Goal: Transaction & Acquisition: Purchase product/service

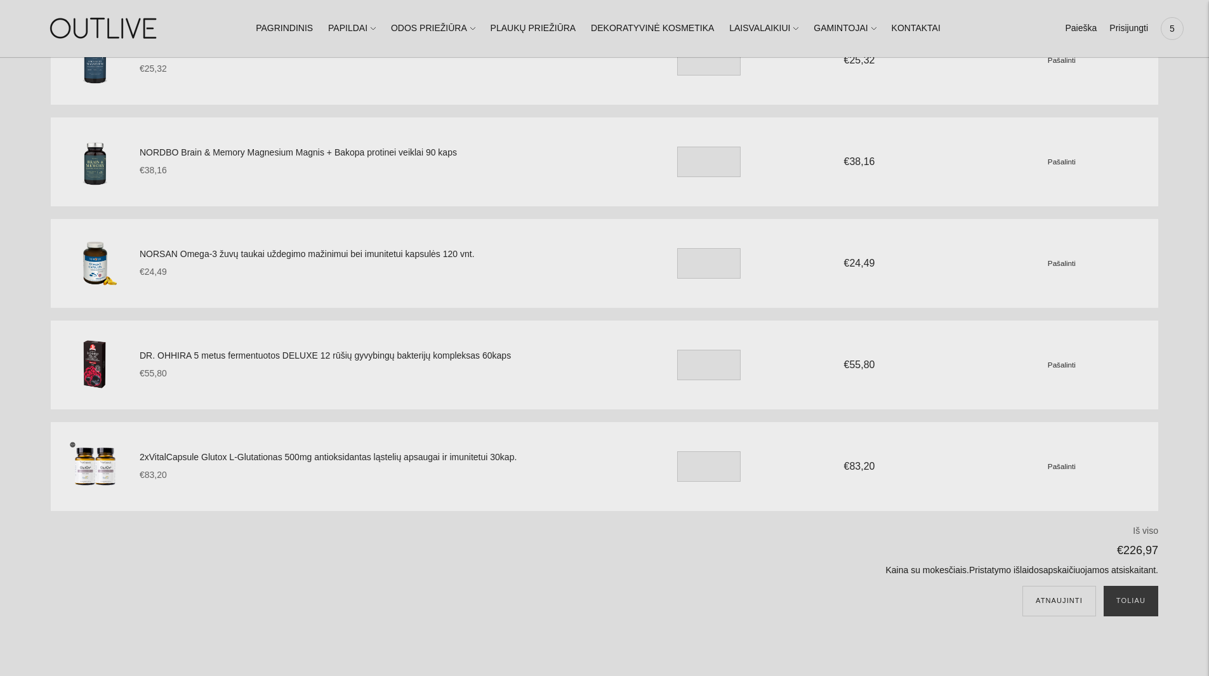
scroll to position [190, 0]
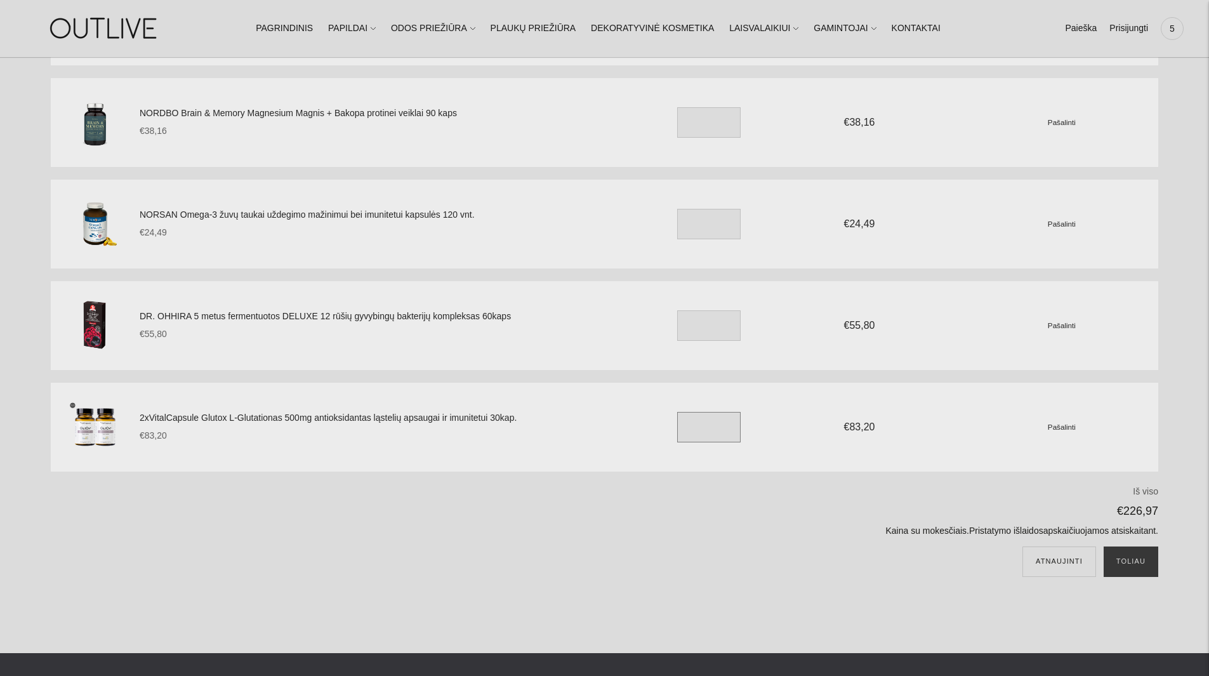
click at [694, 429] on input "*" at bounding box center [708, 427] width 63 height 30
drag, startPoint x: 695, startPoint y: 427, endPoint x: 686, endPoint y: 427, distance: 8.9
click at [686, 427] on input "*" at bounding box center [708, 427] width 63 height 30
type input "*"
click at [736, 567] on div "Atnaujinti Toliau" at bounding box center [799, 565] width 720 height 38
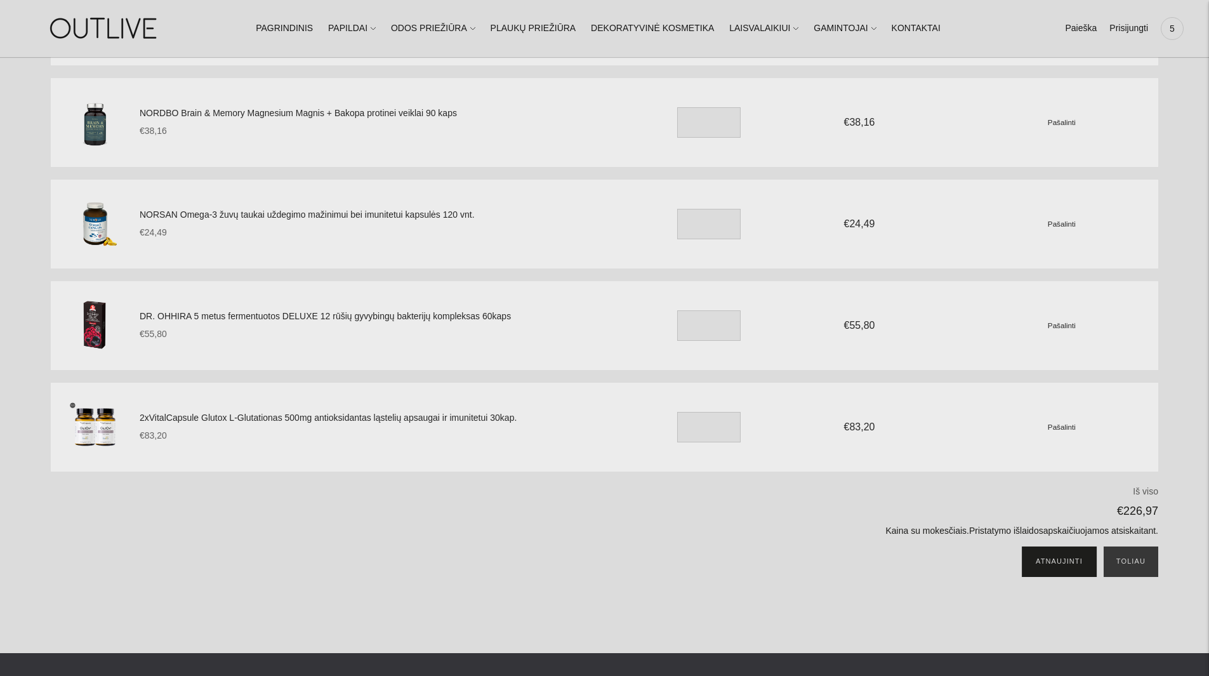
click at [1063, 560] on button "Atnaujinti" at bounding box center [1060, 561] width 74 height 30
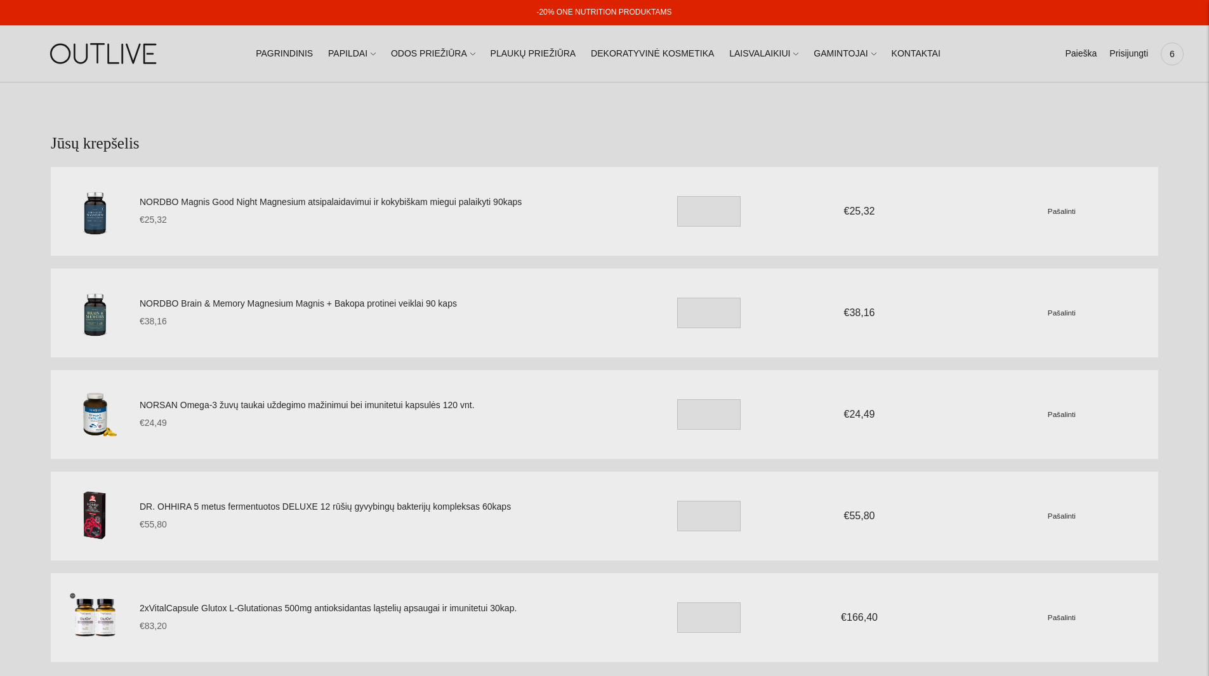
click at [76, 48] on img at bounding box center [104, 54] width 159 height 44
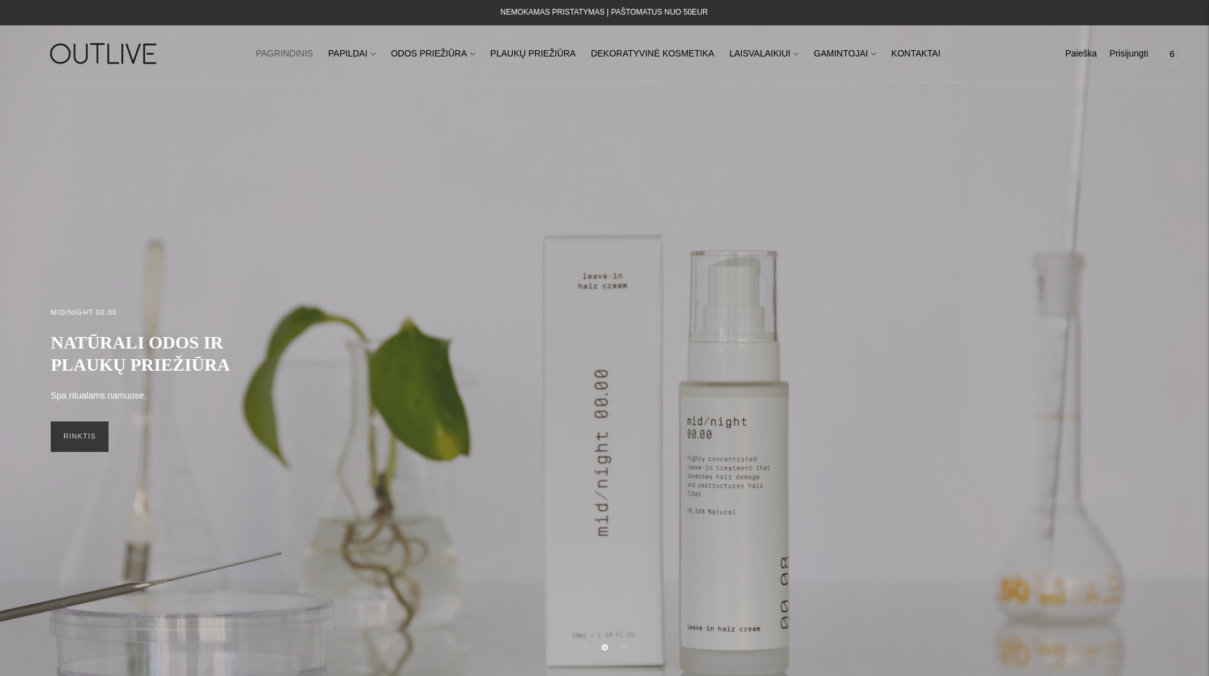
click at [604, 10] on div "NEMOKAMAS PRISTATYMAS Į PAŠTOMATUS NUO 50EUR" at bounding box center [605, 12] width 208 height 15
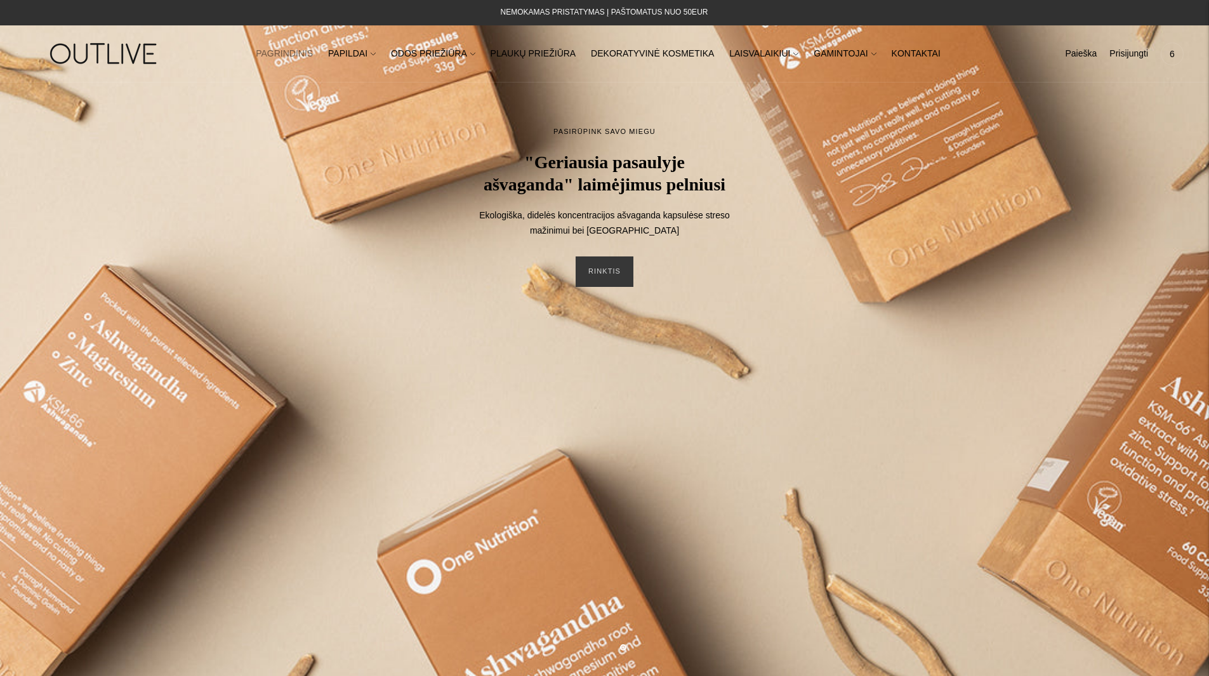
click at [1172, 51] on span "6" at bounding box center [1172, 54] width 18 height 18
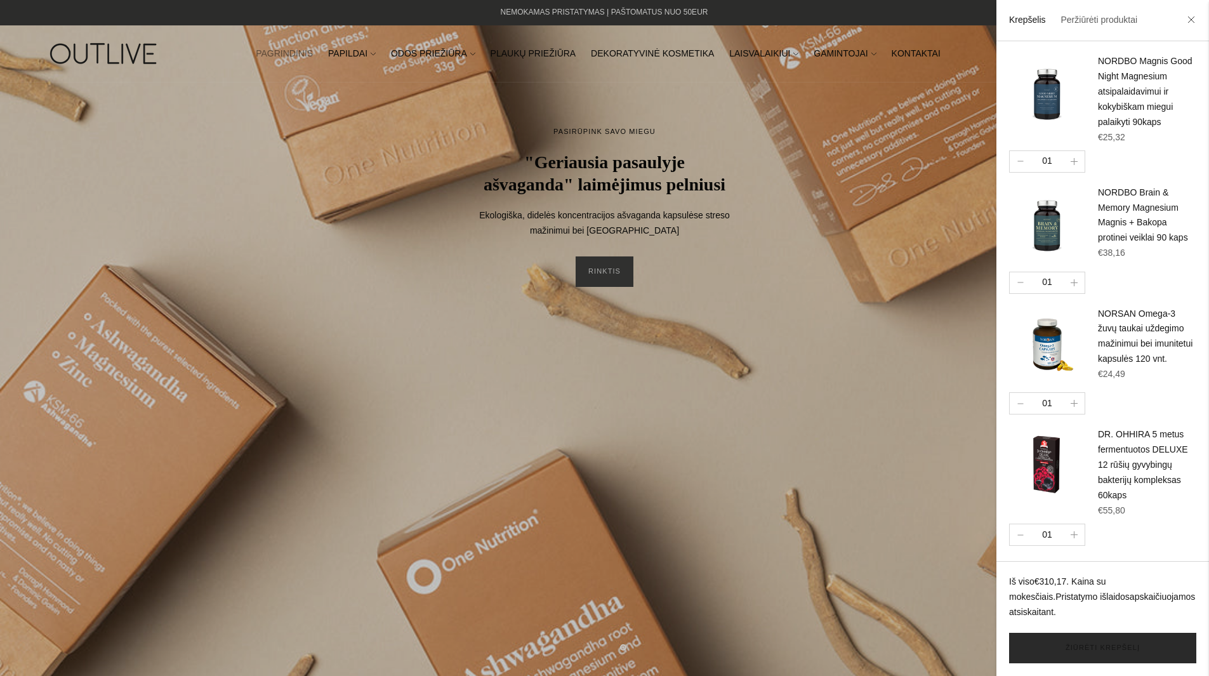
click at [1086, 646] on link "Žiūrėti krepšelį" at bounding box center [1102, 648] width 187 height 30
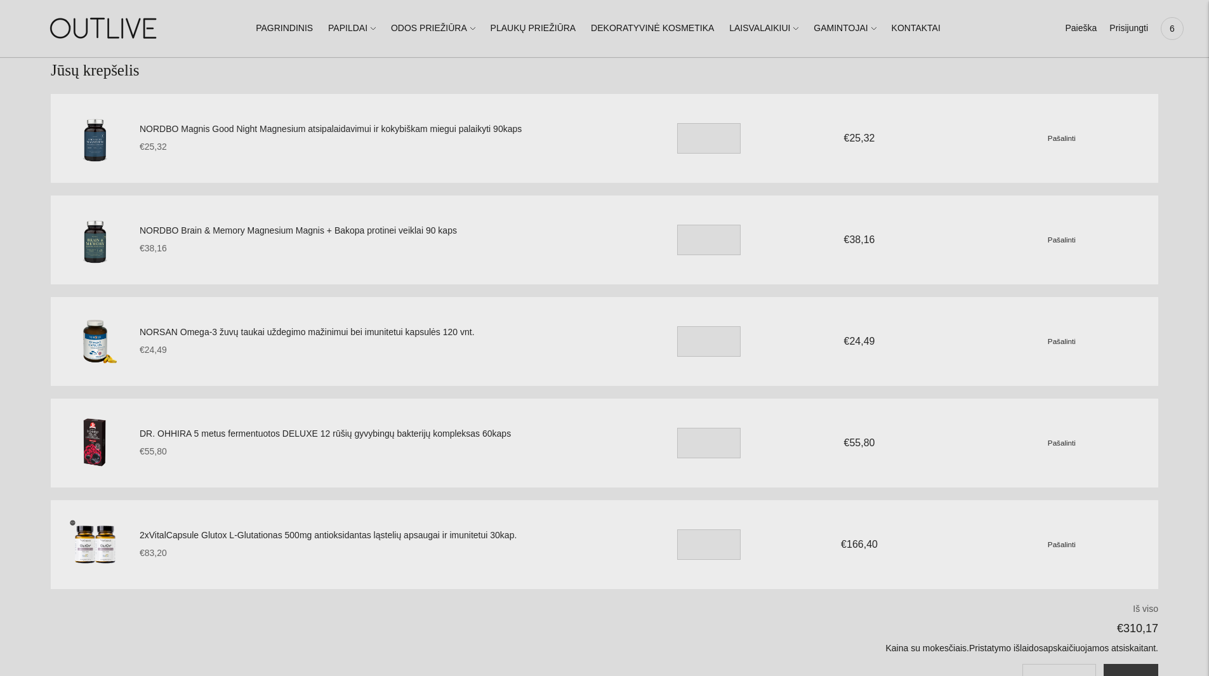
scroll to position [63, 0]
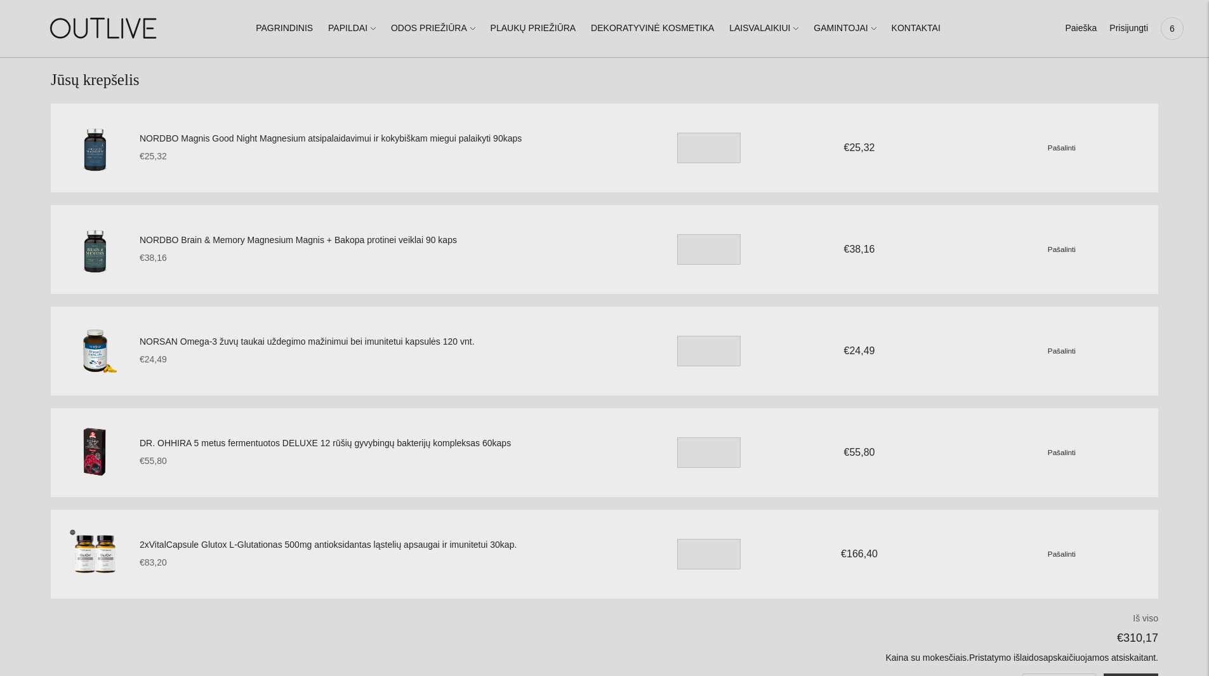
click at [258, 135] on link "NORDBO Magnis Good Night Magnesium atsipalaidavimui ir kokybiškam miegui palaik…" at bounding box center [385, 138] width 491 height 15
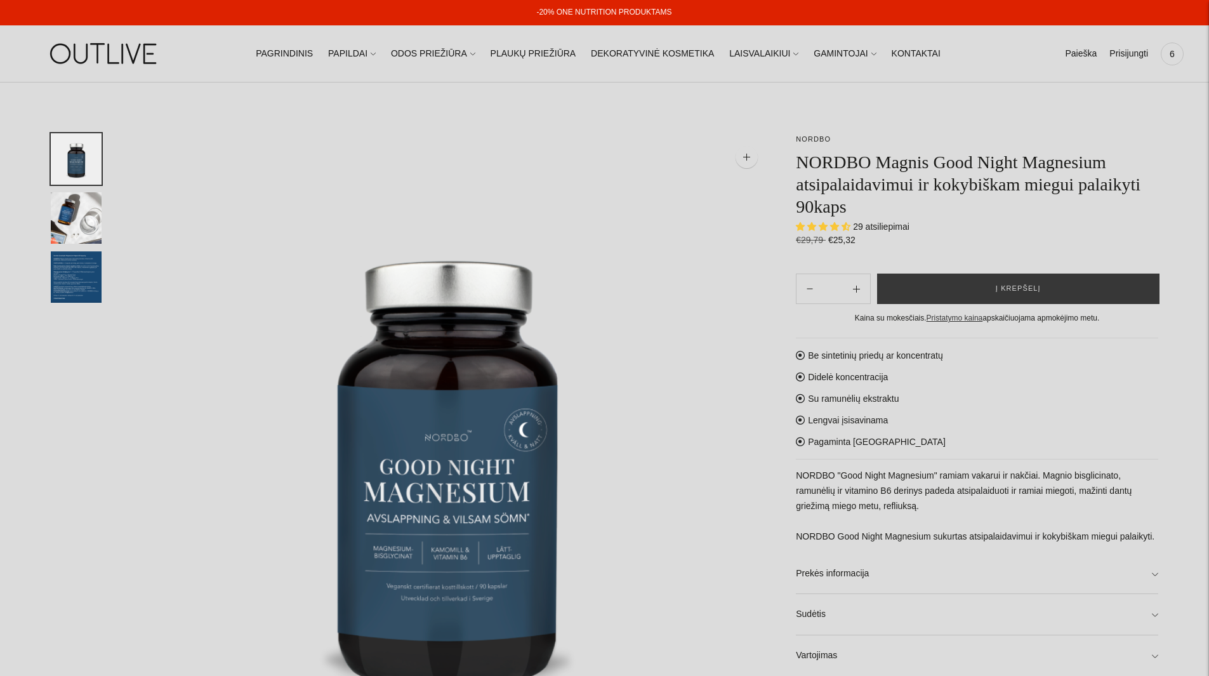
select select "**********"
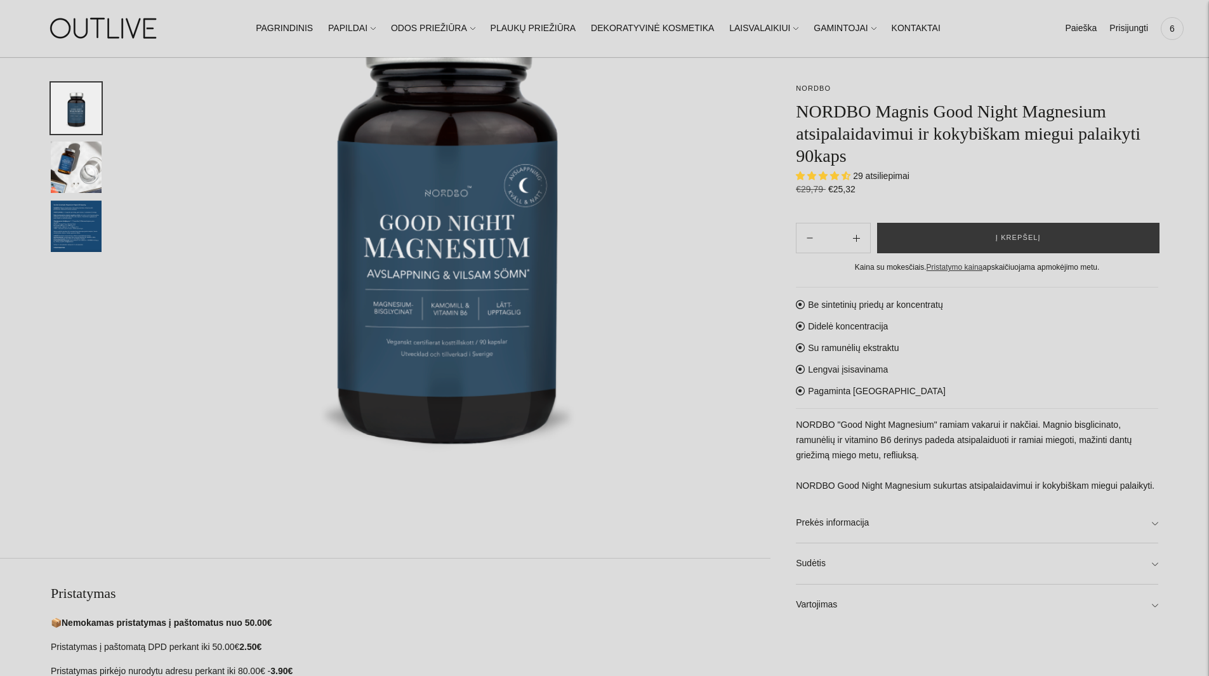
scroll to position [254, 0]
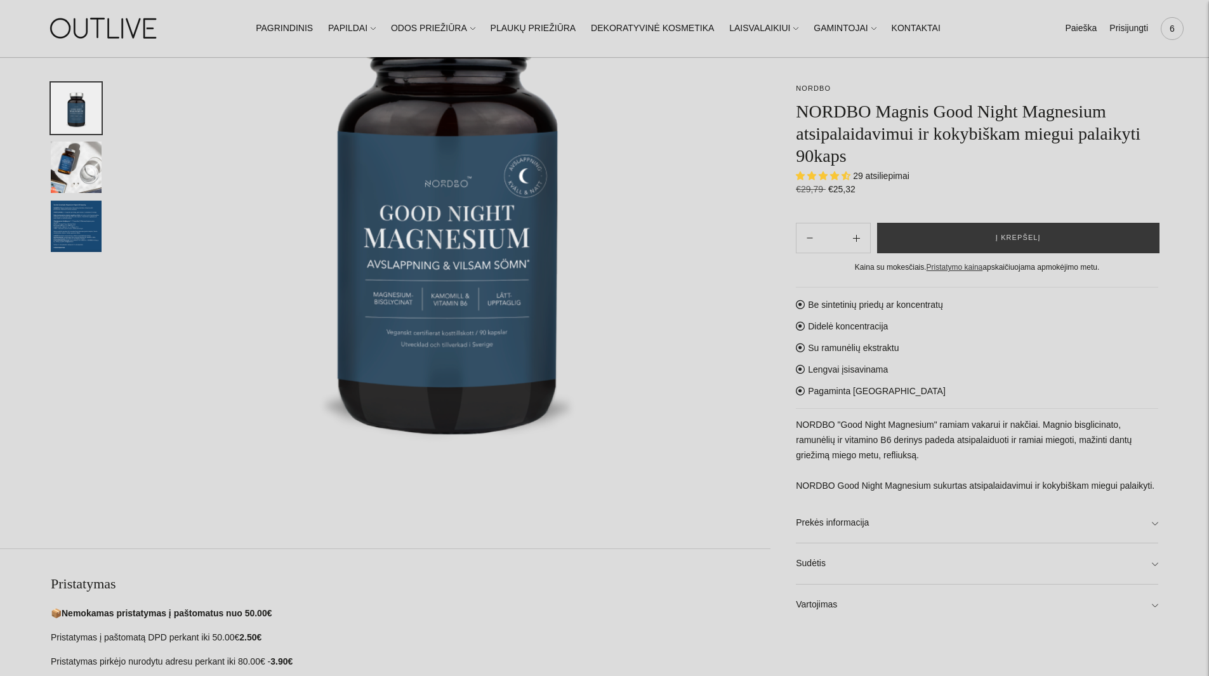
click at [1175, 27] on span "6" at bounding box center [1172, 29] width 18 height 18
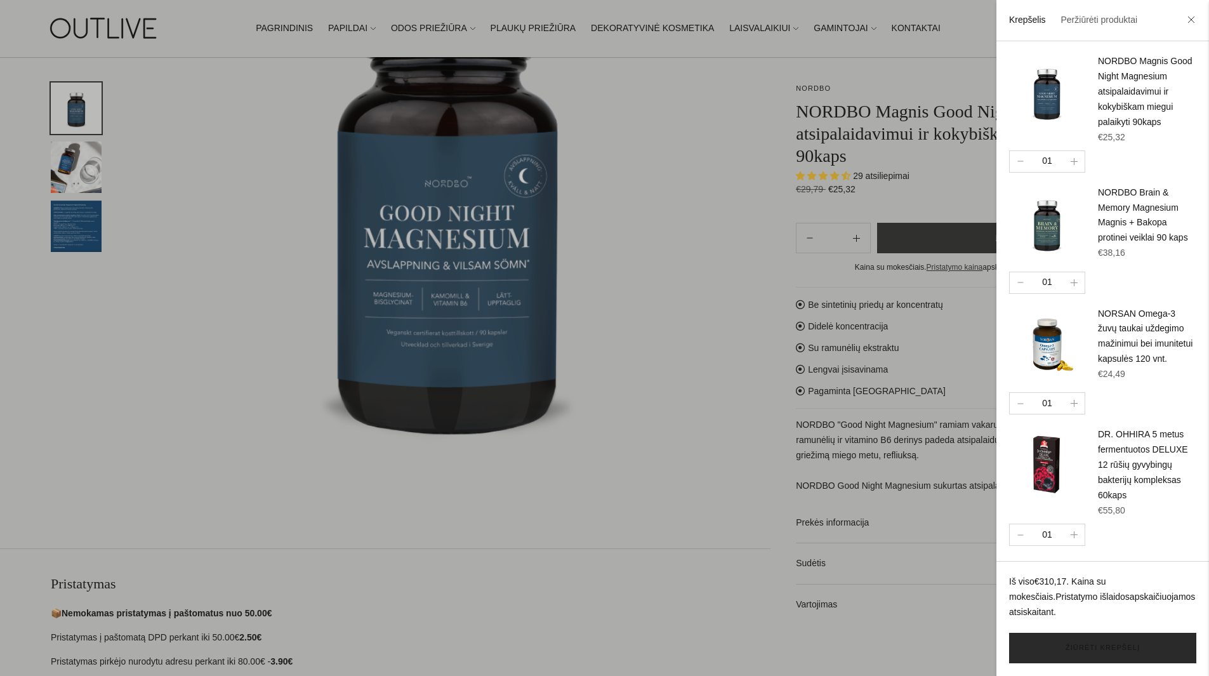
click at [1105, 646] on link "Žiūrėti krepšelį" at bounding box center [1102, 648] width 187 height 30
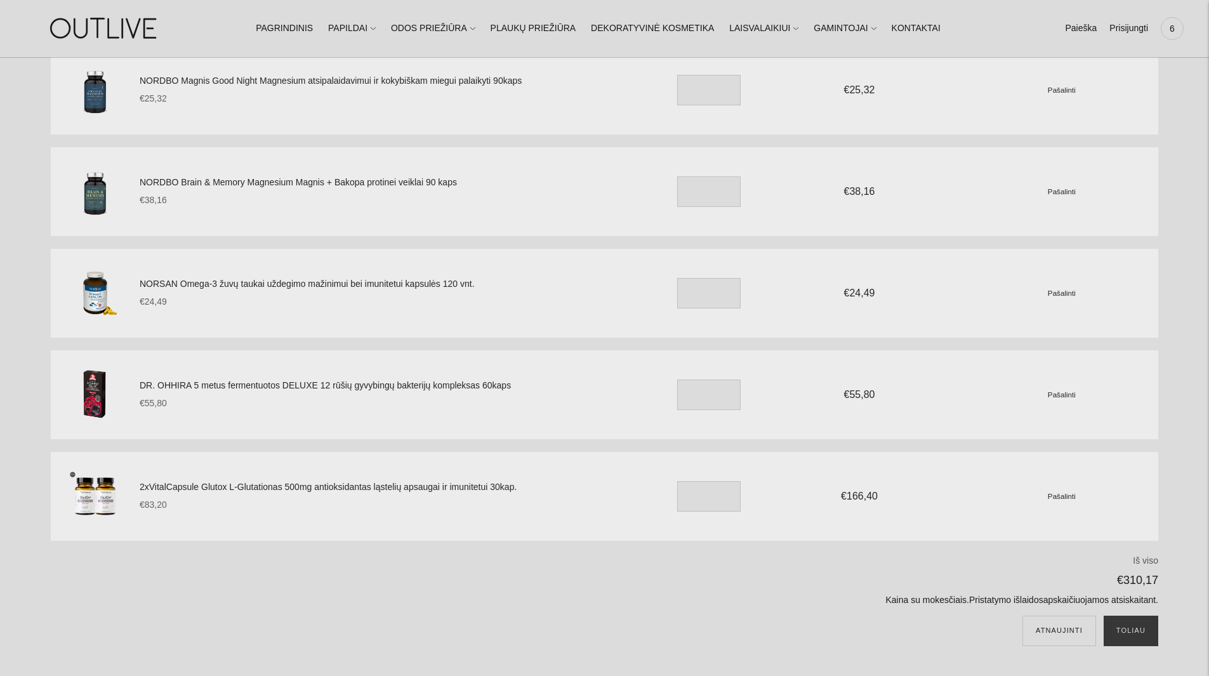
scroll to position [117, 0]
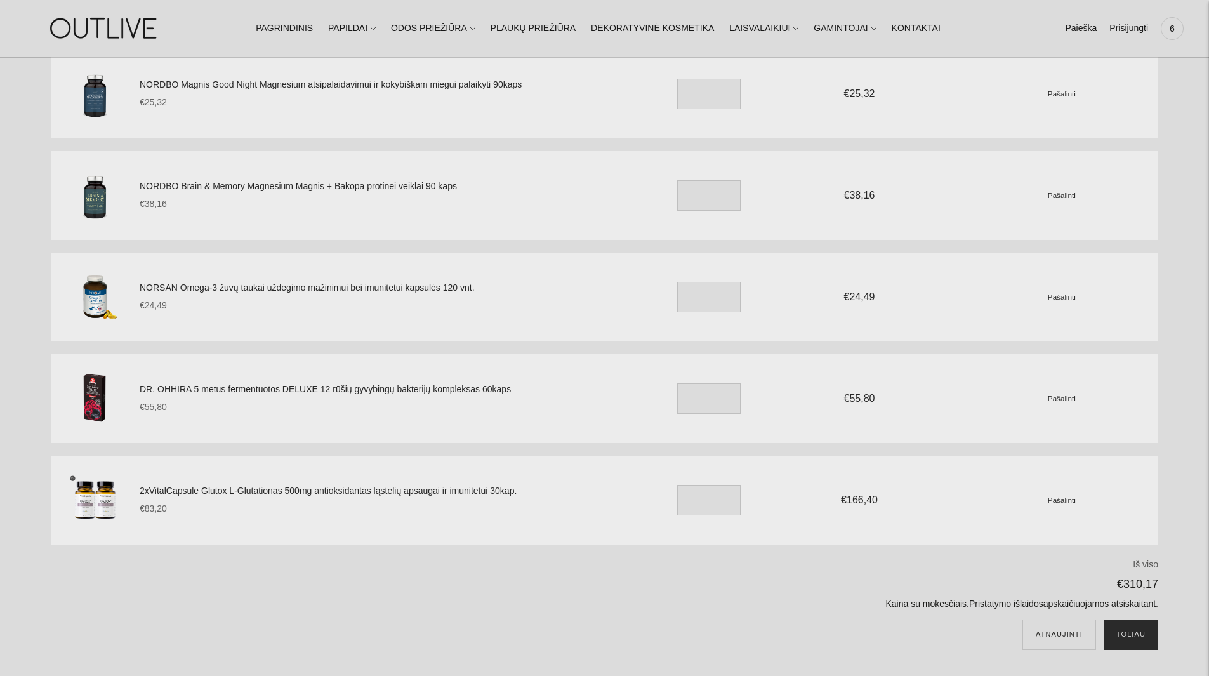
click at [1137, 637] on button "Toliau" at bounding box center [1131, 634] width 55 height 30
click at [1135, 641] on button "Toliau" at bounding box center [1131, 634] width 55 height 30
